Goal: Find specific page/section: Find specific page/section

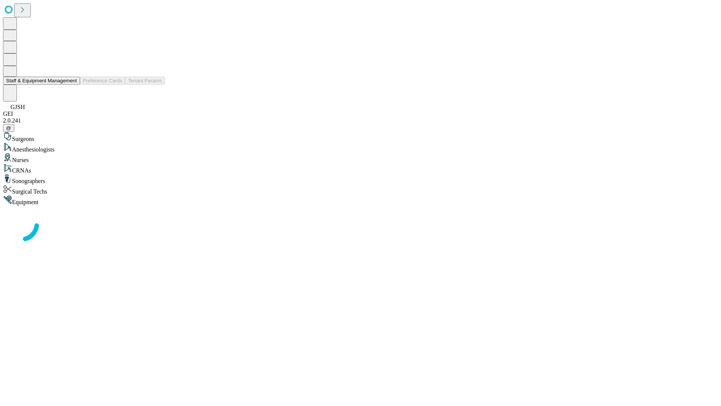
click at [72, 85] on button "Staff & Equipment Management" at bounding box center [41, 81] width 77 height 8
